Goal: Browse casually: Explore the website without a specific task or goal

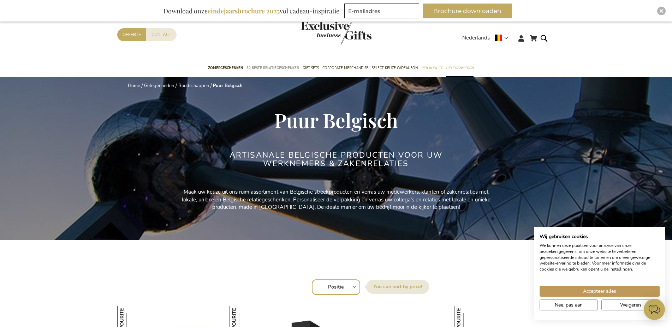
click at [289, 68] on span "50 beste relatiegeschenken" at bounding box center [272, 67] width 53 height 7
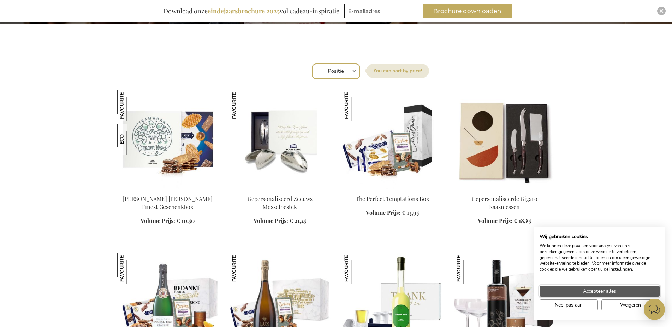
click at [620, 292] on button "Accepteer alles" at bounding box center [599, 291] width 120 height 11
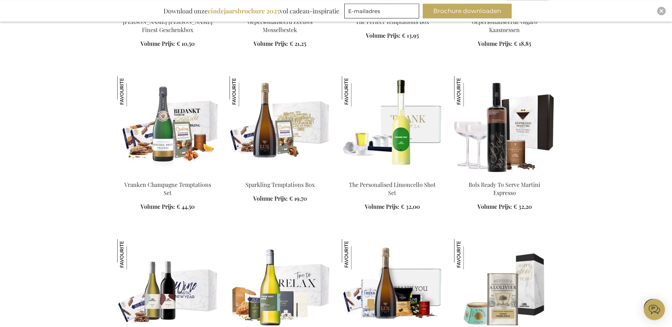
scroll to position [432, 0]
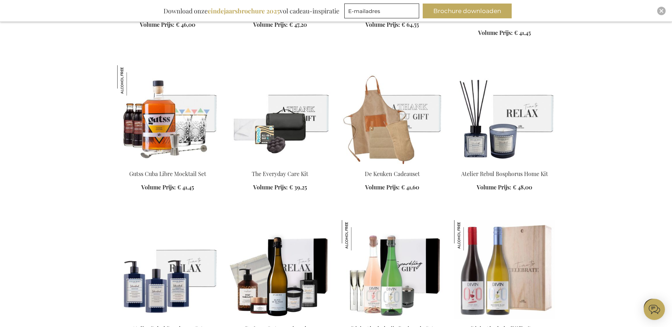
scroll to position [1836, 0]
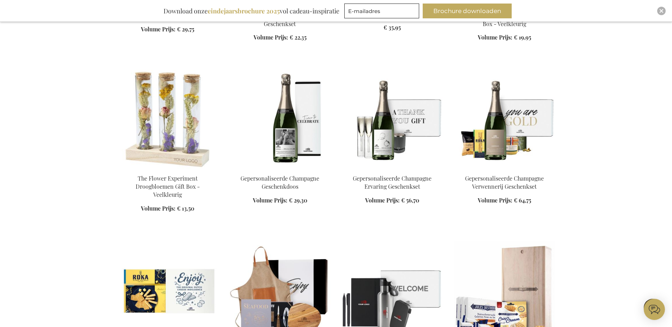
scroll to position [2016, 0]
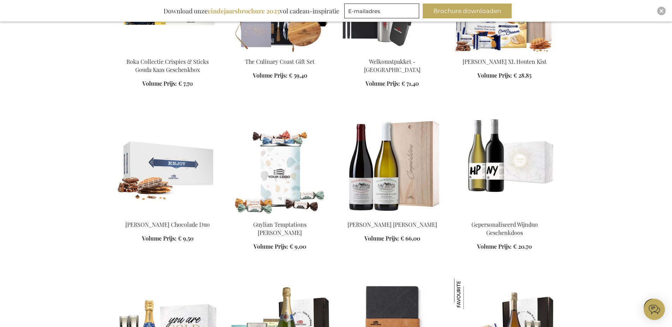
scroll to position [2664, 0]
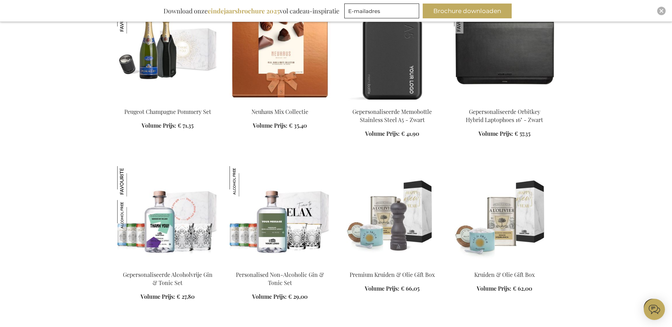
scroll to position [3601, 0]
